Goal: Task Accomplishment & Management: Use online tool/utility

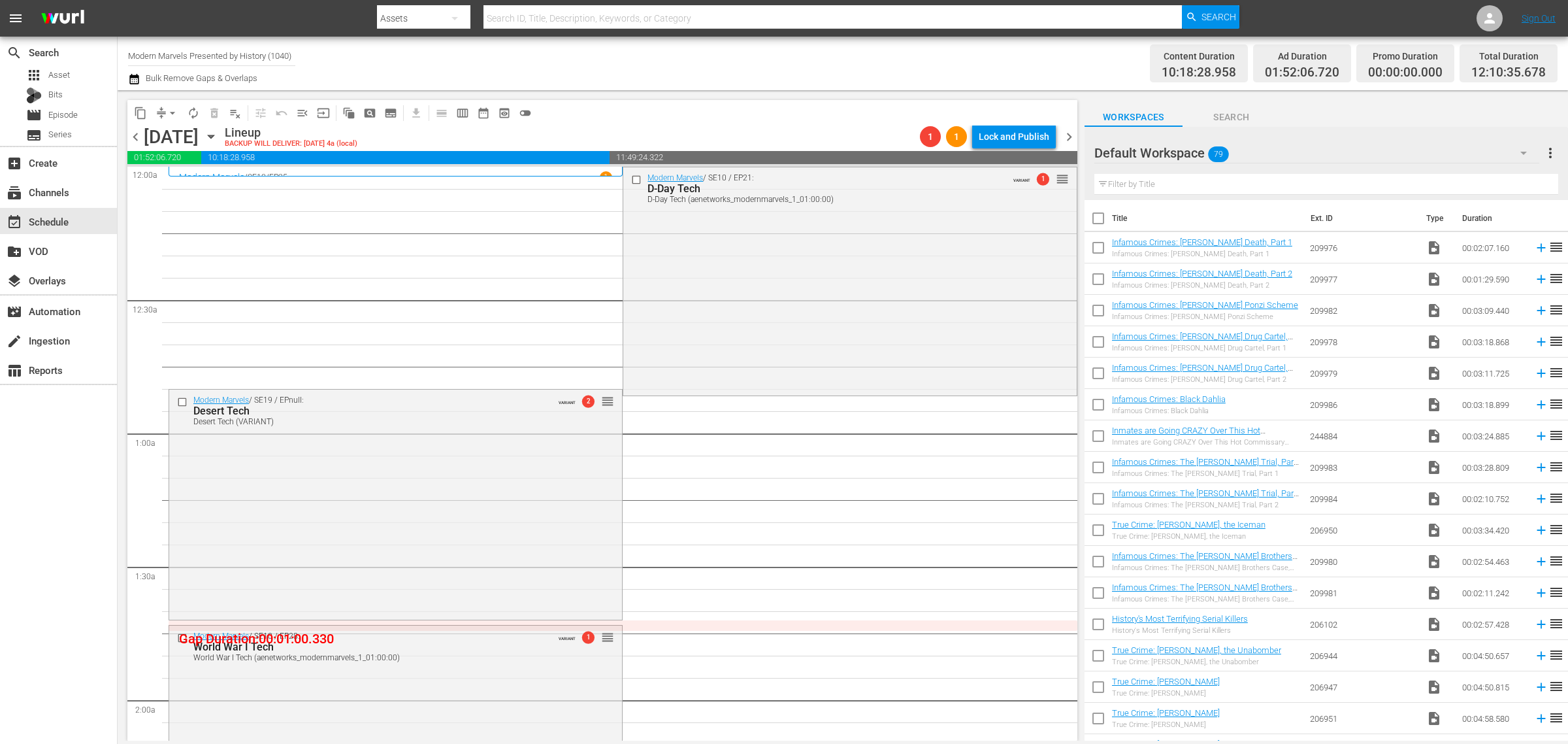
click at [779, 62] on div "Channel Title Modern Marvels Presented by History (1040) Bulk Remove Gaps & Ove…" at bounding box center [517, 63] width 779 height 47
drag, startPoint x: 127, startPoint y: 52, endPoint x: 491, endPoint y: 87, distance: 365.7
click at [488, 87] on div "Channel Title Modern Marvels Presented by History (1040) Bulk Remove Gaps & Ove…" at bounding box center [517, 63] width 779 height 47
click at [189, 89] on div "Road Renegades (1686 - aenetworks_roadrenegades_1)" at bounding box center [307, 92] width 339 height 31
type input "Road Renegades (1686 - aenetworks_roadrenegades_1)"
